Goal: Information Seeking & Learning: Find specific page/section

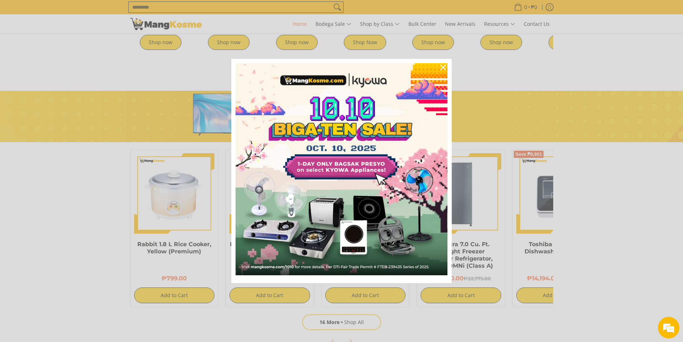
scroll to position [0, 285]
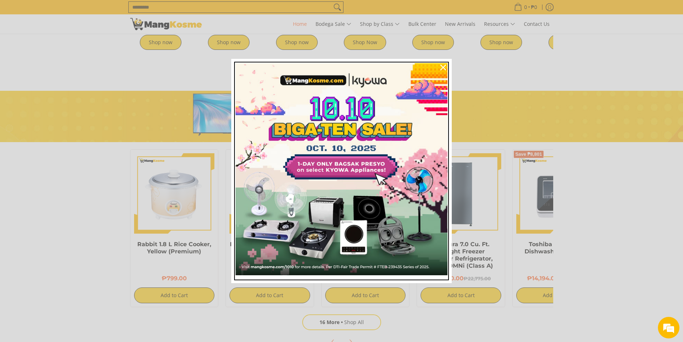
click at [342, 154] on img "Marketing offer form" at bounding box center [342, 169] width 212 height 212
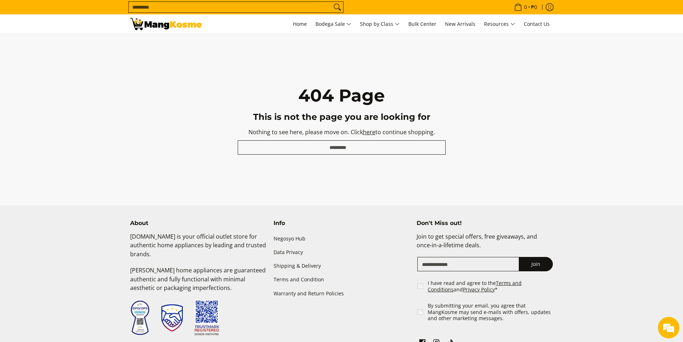
click at [372, 147] on input "Search..." at bounding box center [342, 147] width 208 height 14
click at [284, 9] on input "Search..." at bounding box center [230, 7] width 203 height 11
click at [463, 22] on span "New Arrivals" at bounding box center [460, 23] width 30 height 7
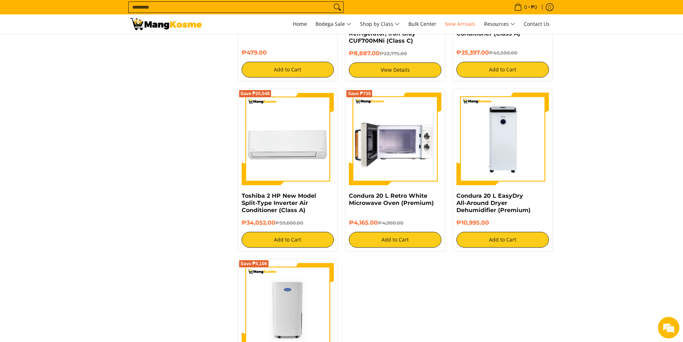
scroll to position [1112, 0]
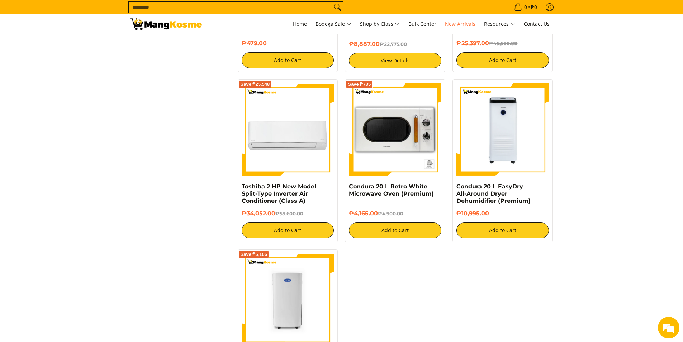
click at [187, 8] on input "Search..." at bounding box center [230, 7] width 203 height 11
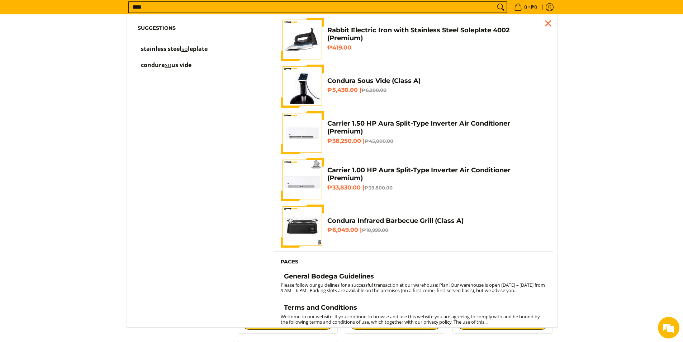
scroll to position [990, 0]
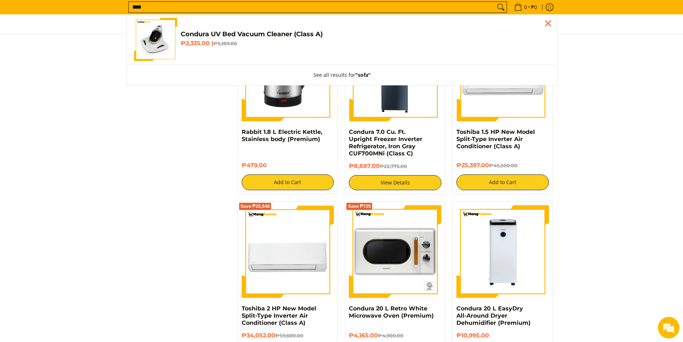
type input "****"
click at [495, 2] on button "Search" at bounding box center [500, 7] width 11 height 11
